Goal: Check status: Check status

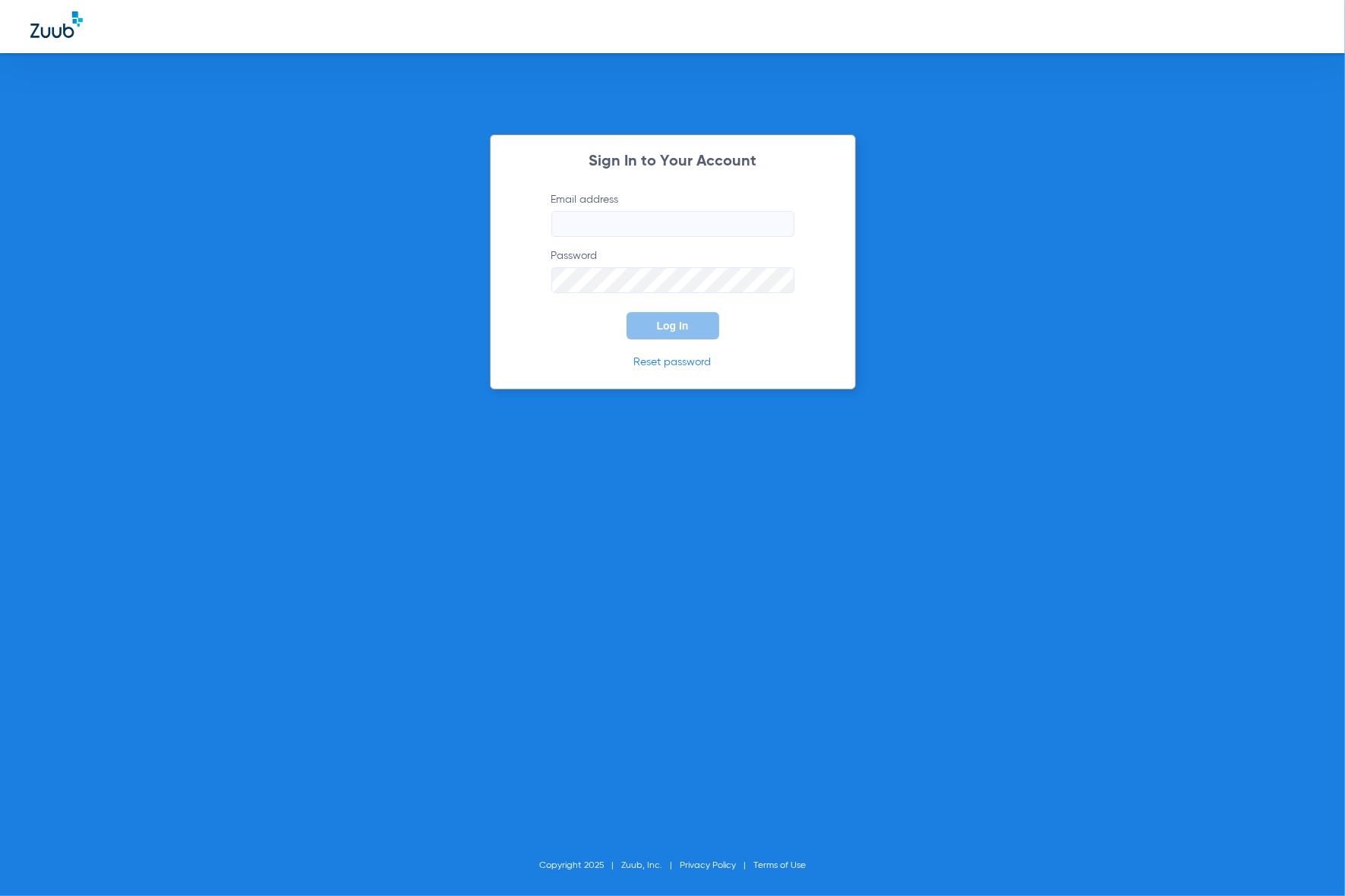
click at [779, 234] on input "Email address" at bounding box center [673, 224] width 243 height 26
click at [780, 225] on keeper-lock "Open Keeper Popup" at bounding box center [777, 224] width 18 height 18
click at [780, 224] on keeper-lock "Open Keeper Popup" at bounding box center [777, 224] width 18 height 18
click at [777, 233] on input "Email address Required" at bounding box center [673, 224] width 243 height 26
type input "[EMAIL_ADDRESS][DOMAIN_NAME]"
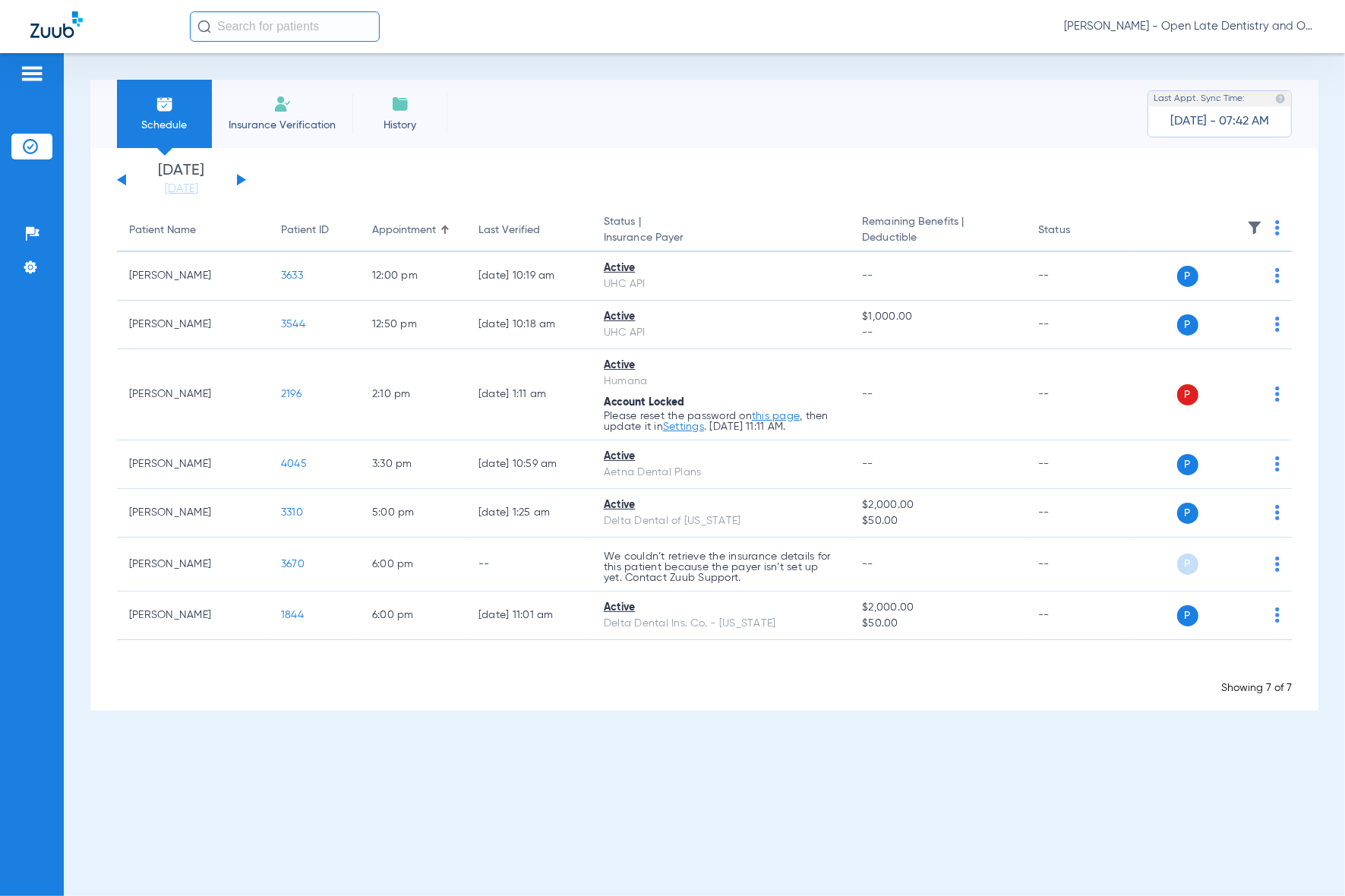
click at [315, 34] on input "text" at bounding box center [284, 26] width 190 height 31
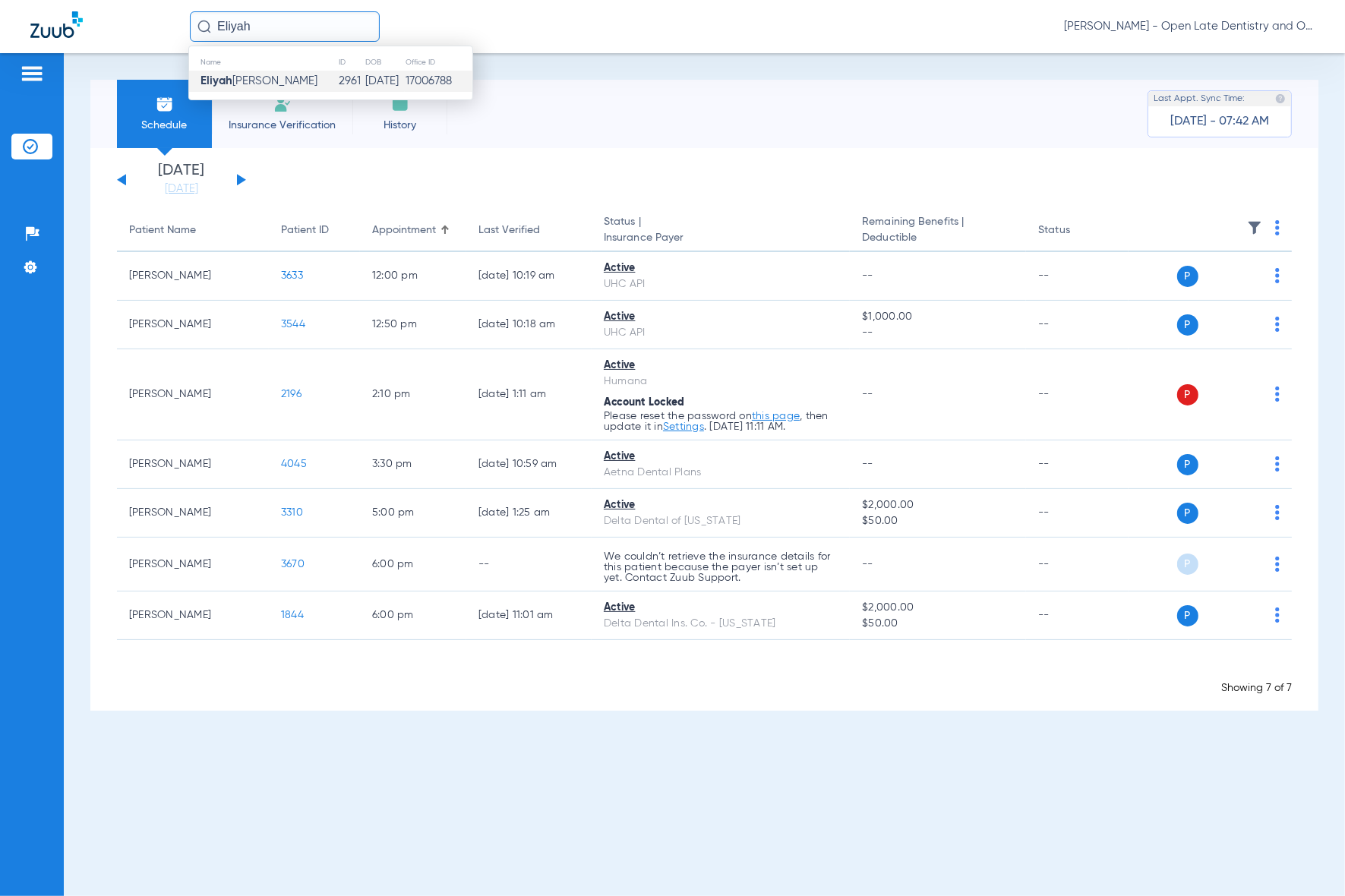
type input "Eliyah"
click at [338, 82] on td "2961" at bounding box center [352, 81] width 27 height 21
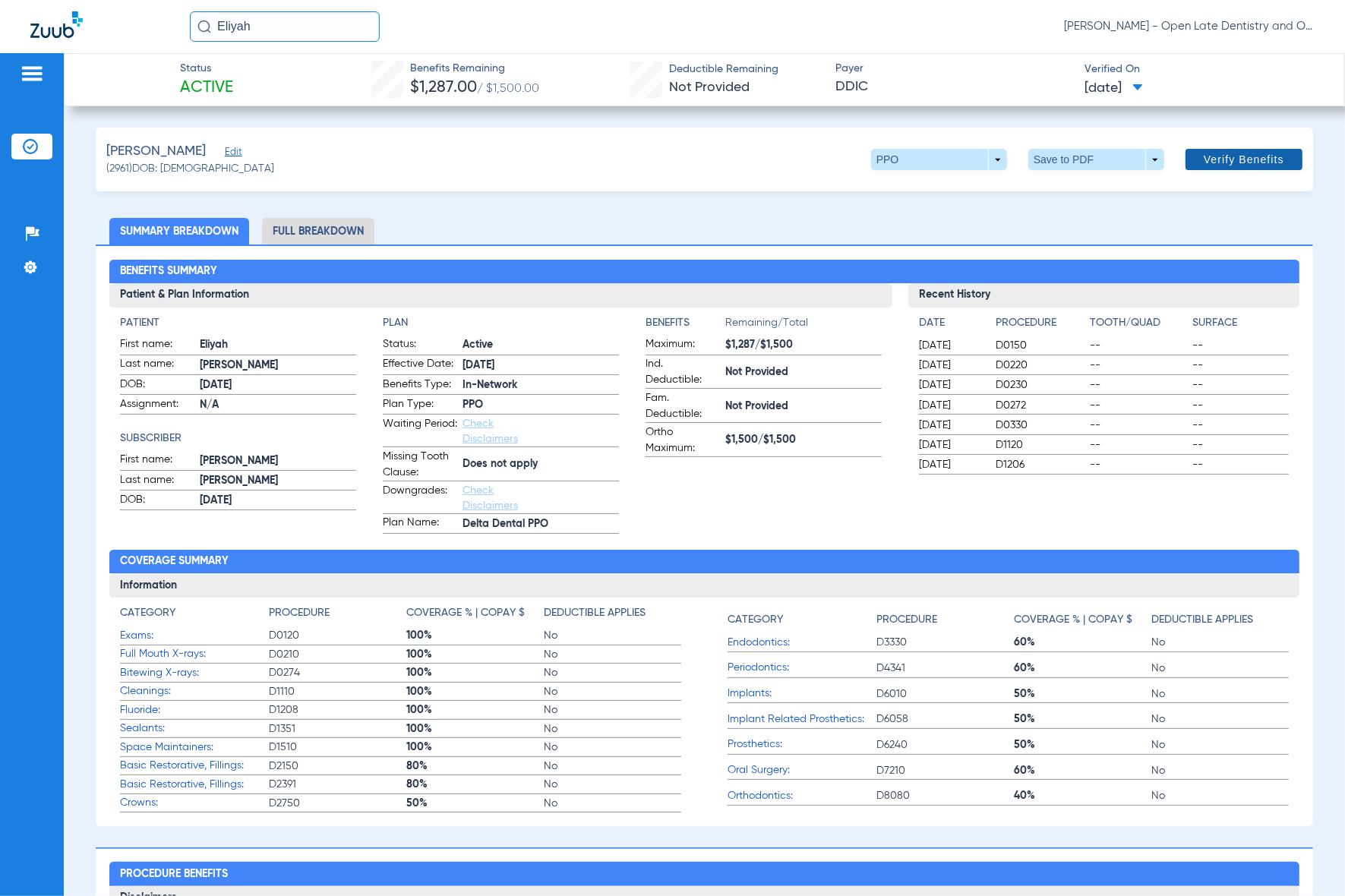
click at [1204, 164] on span "Verify Benefits" at bounding box center [1244, 159] width 81 height 12
